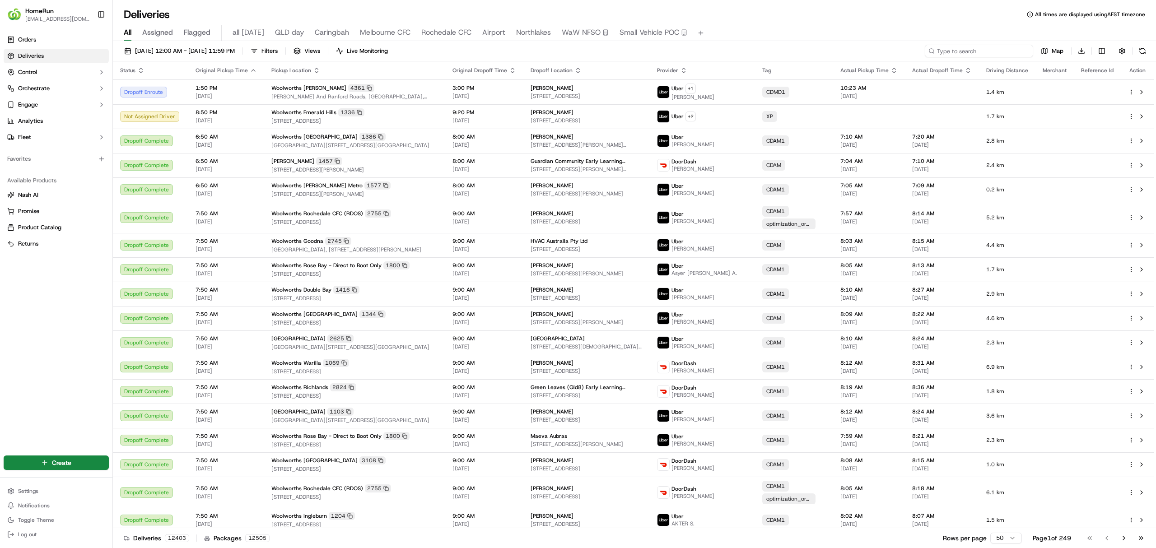
paste input "269768215"
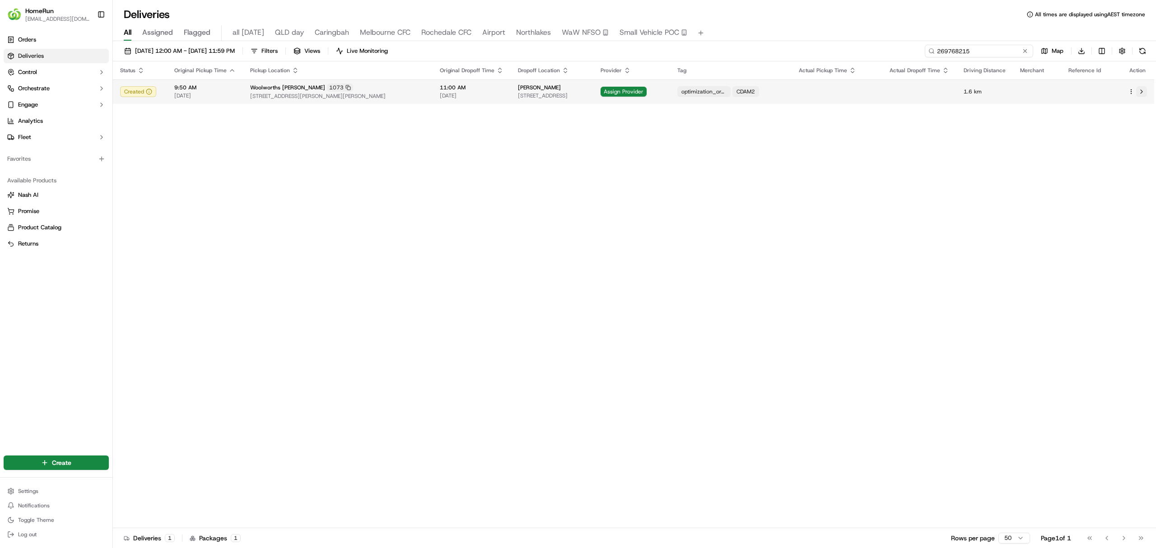
type input "269768215"
click at [1141, 93] on button at bounding box center [1141, 91] width 11 height 11
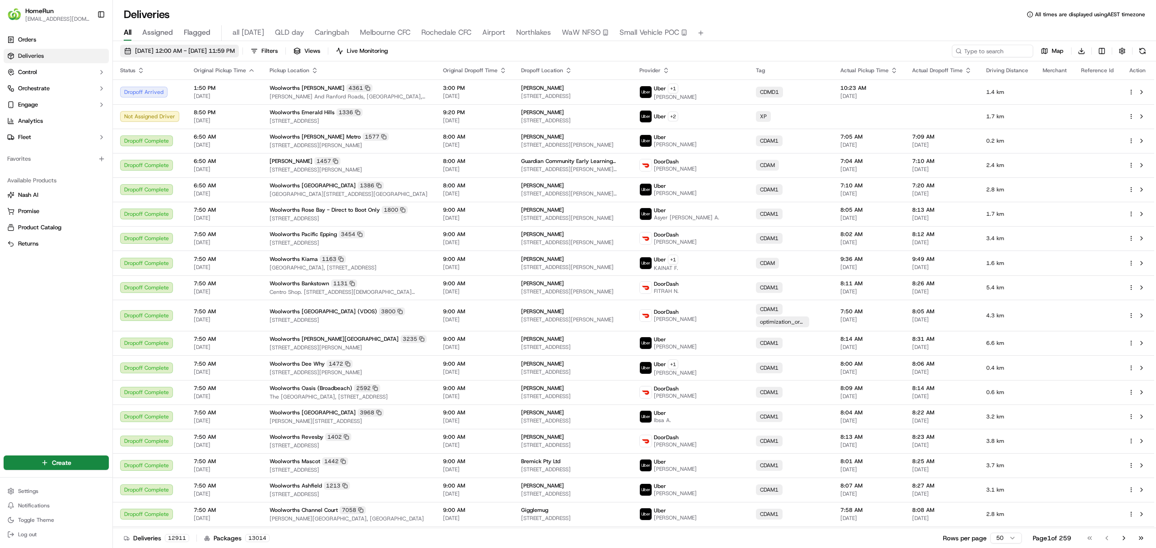
click at [180, 51] on span "[DATE] 12:00 AM - [DATE] 11:59 PM" at bounding box center [185, 51] width 100 height 8
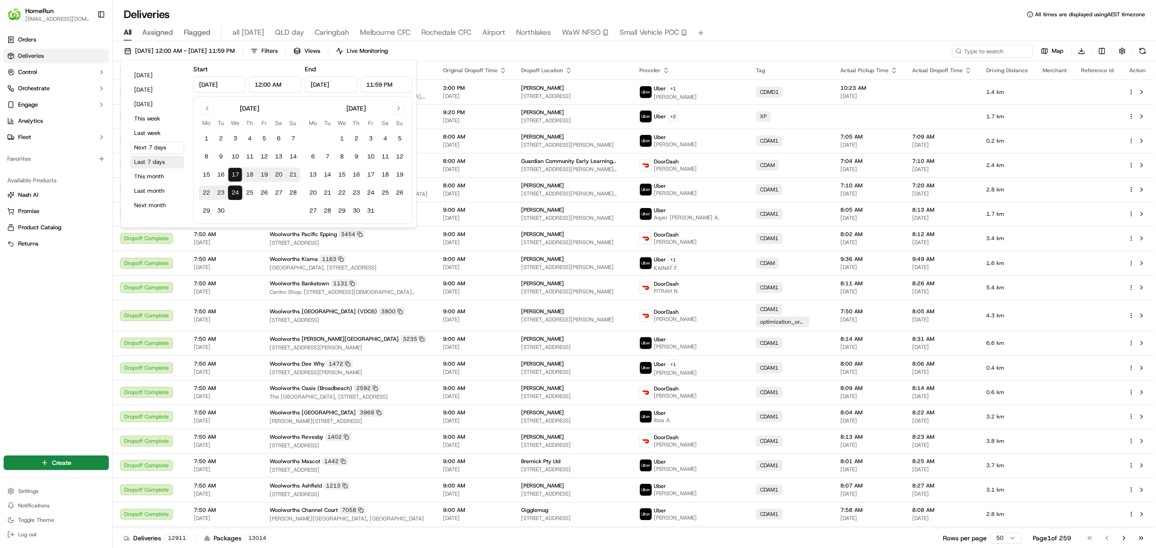
click at [145, 165] on button "Last 7 days" at bounding box center [157, 162] width 54 height 13
type input "[DATE]"
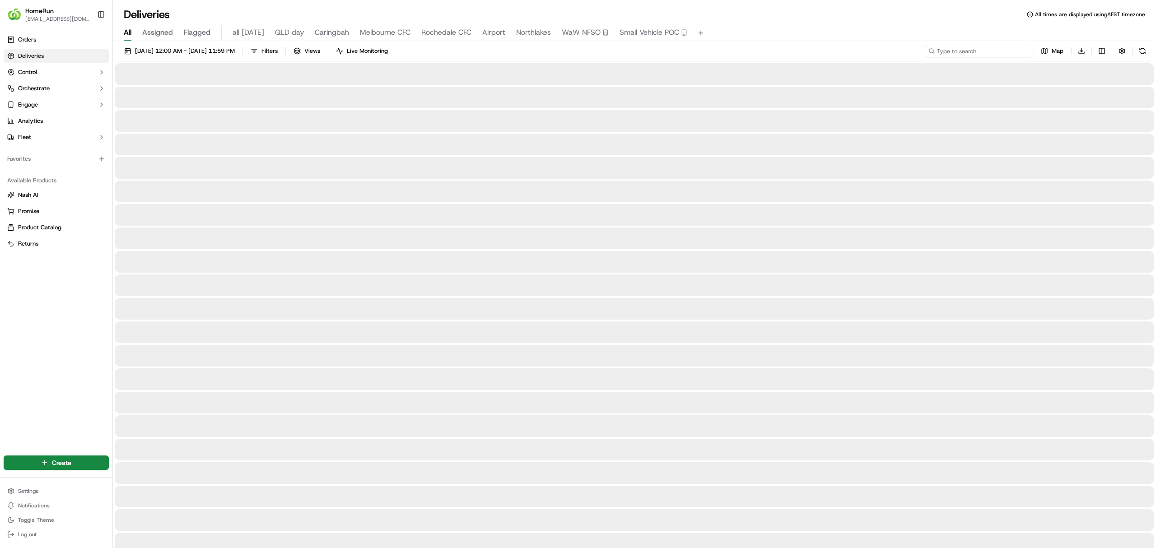
paste input "269663813"
type input "269663813"
click at [1141, 51] on button at bounding box center [1142, 51] width 13 height 13
click at [961, 51] on input "269663813" at bounding box center [979, 51] width 108 height 13
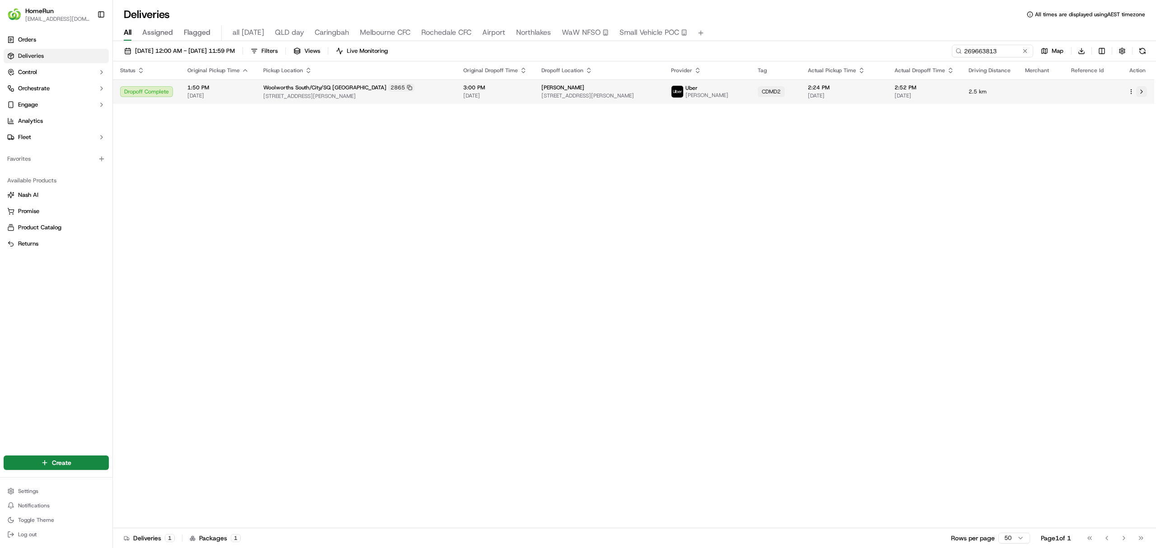
click at [1141, 93] on button at bounding box center [1141, 91] width 11 height 11
click at [1023, 51] on button at bounding box center [1024, 51] width 9 height 9
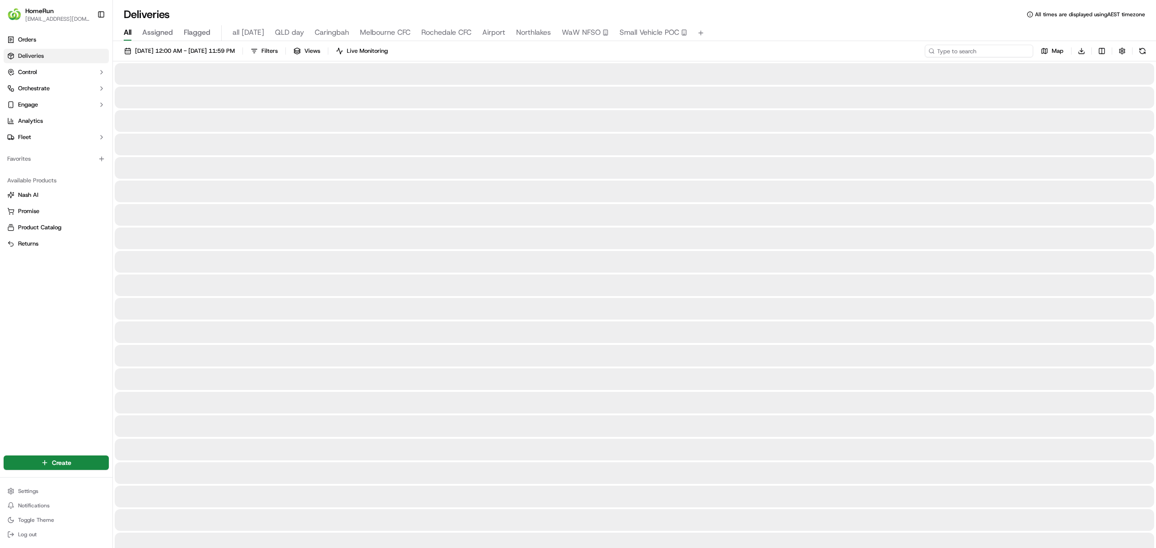
paste input "269660642"
type input "269660642"
click at [1144, 51] on button at bounding box center [1142, 51] width 13 height 13
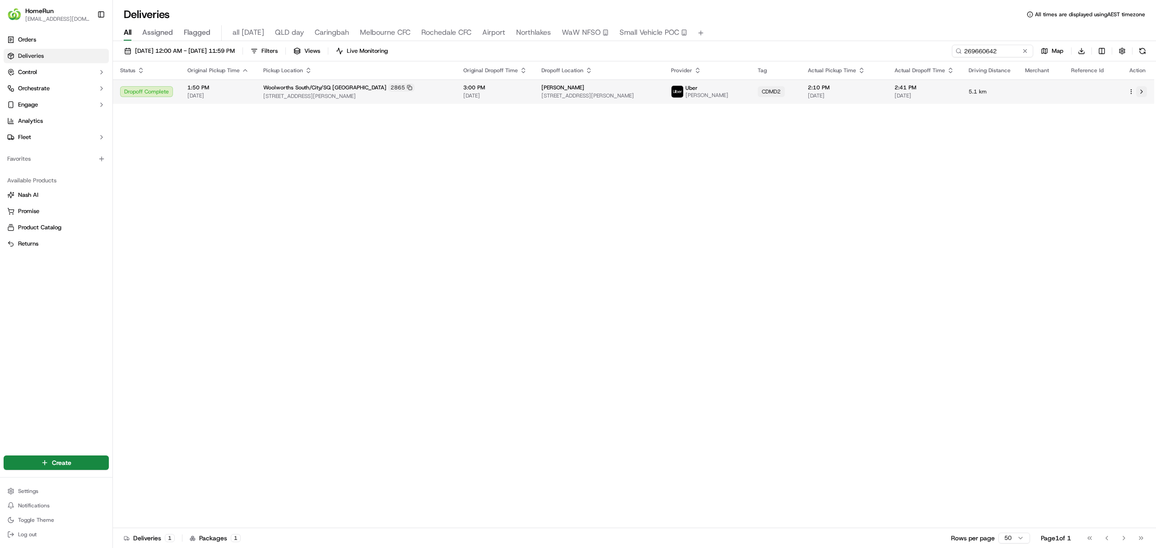
click at [1140, 94] on button at bounding box center [1141, 91] width 11 height 11
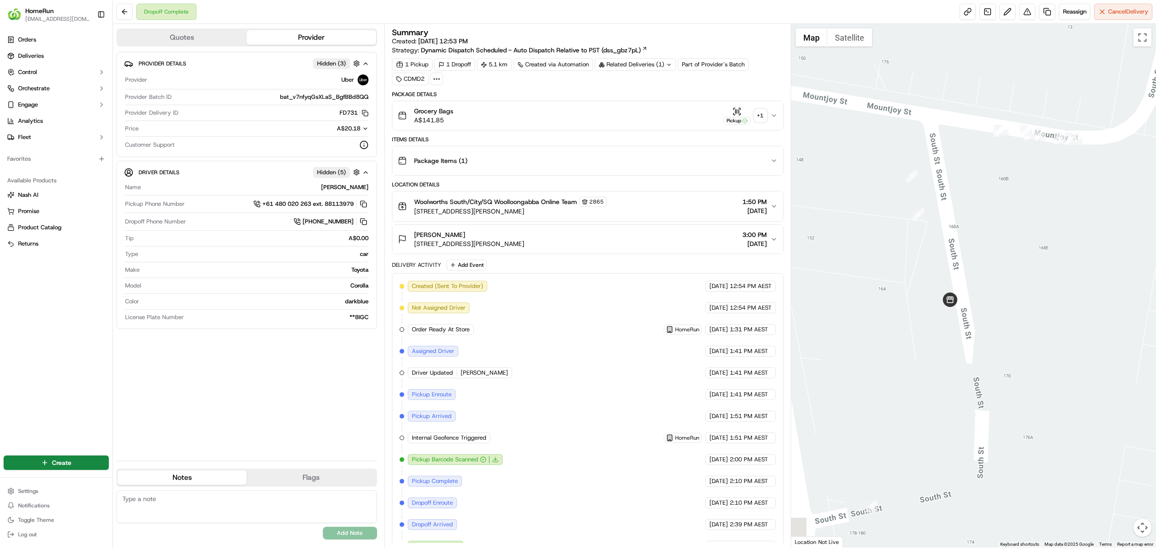
drag, startPoint x: 936, startPoint y: 271, endPoint x: 1066, endPoint y: 240, distance: 134.2
click at [1066, 240] on div at bounding box center [973, 286] width 365 height 524
click at [849, 39] on button "Satellite" at bounding box center [849, 37] width 45 height 18
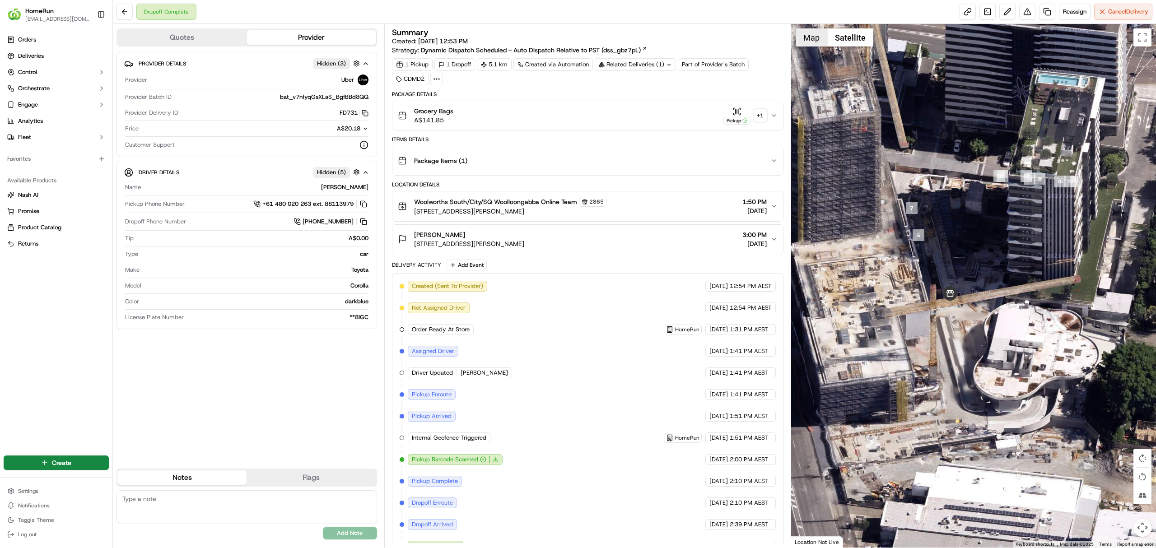
click at [811, 34] on button "Map" at bounding box center [812, 37] width 32 height 18
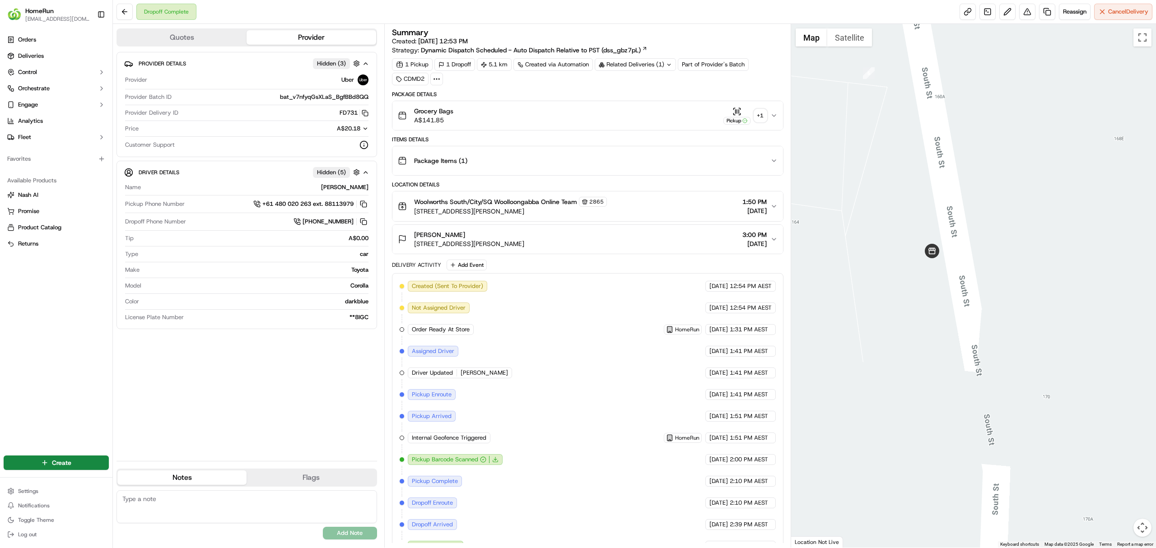
drag, startPoint x: 927, startPoint y: 382, endPoint x: 1010, endPoint y: 203, distance: 197.0
click at [1010, 203] on div at bounding box center [973, 286] width 365 height 524
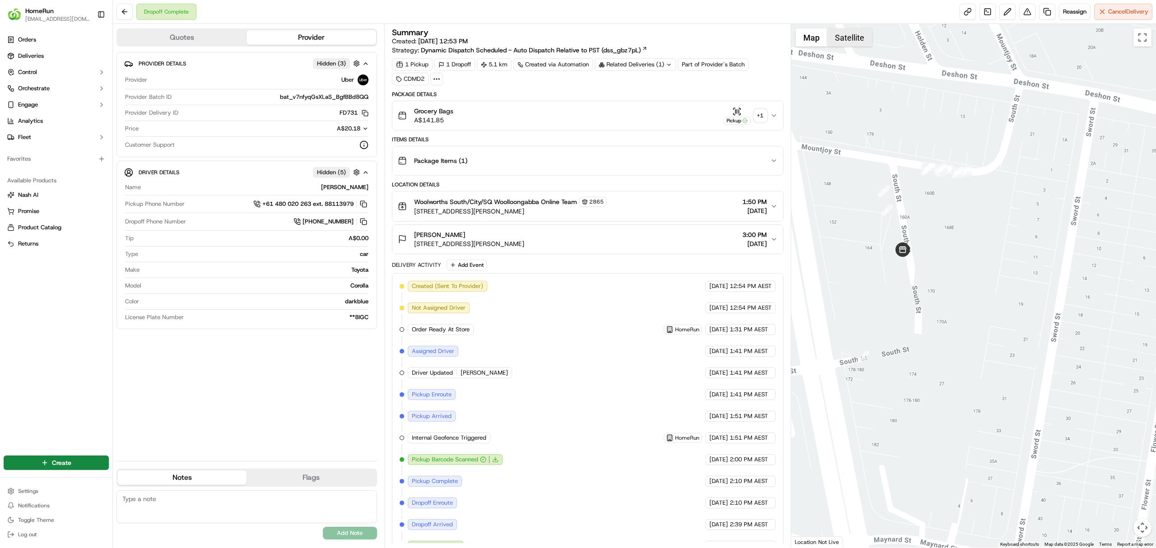
click at [857, 35] on button "Satellite" at bounding box center [849, 37] width 45 height 18
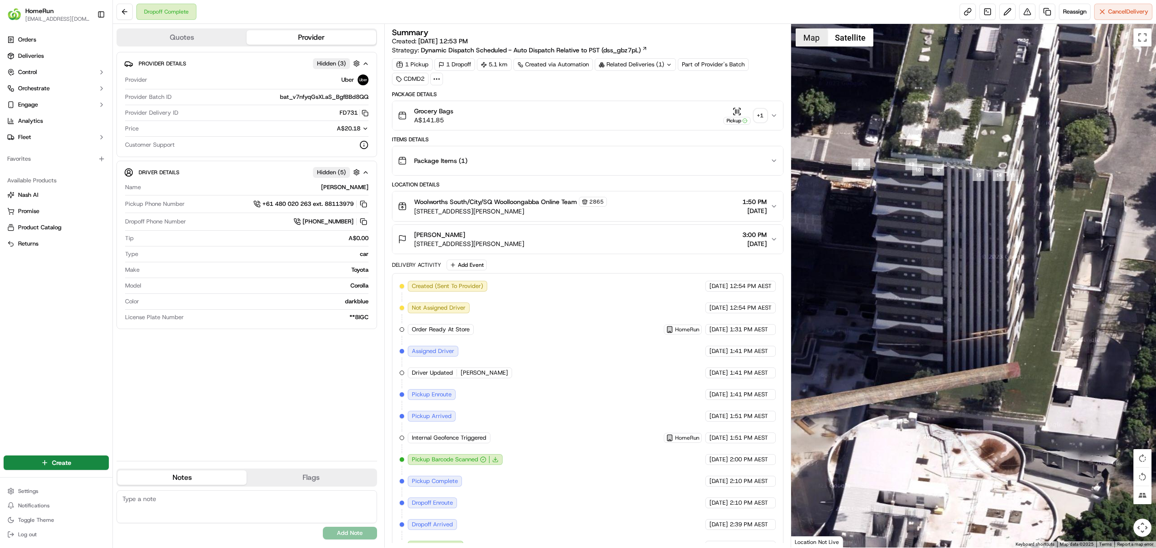
click at [817, 34] on button "Map" at bounding box center [812, 37] width 32 height 18
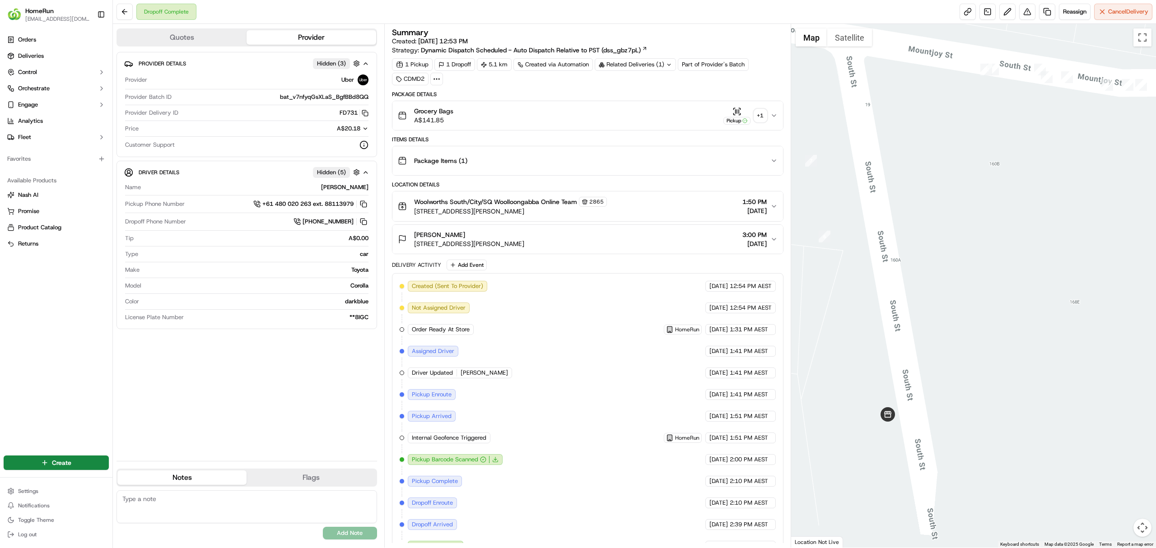
drag, startPoint x: 915, startPoint y: 407, endPoint x: 1044, endPoint y: 362, distance: 137.1
click at [1044, 362] on div at bounding box center [973, 286] width 365 height 524
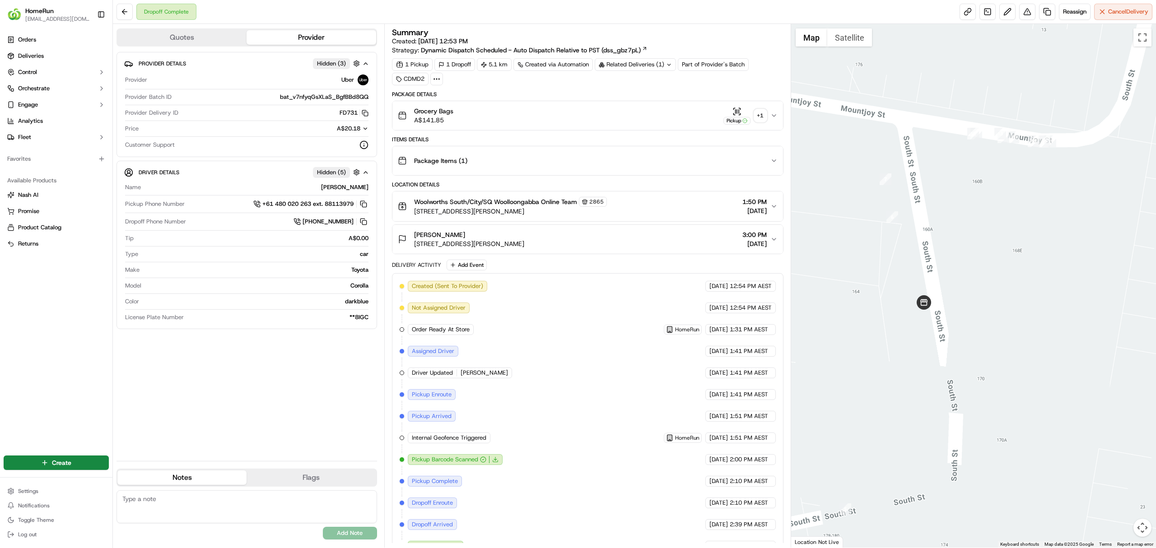
drag, startPoint x: 416, startPoint y: 215, endPoint x: 555, endPoint y: 212, distance: 139.5
click at [555, 212] on span "[STREET_ADDRESS][PERSON_NAME]" at bounding box center [510, 211] width 193 height 9
copy span "[STREET_ADDRESS][PERSON_NAME]"
